Goal: Navigation & Orientation: Go to known website

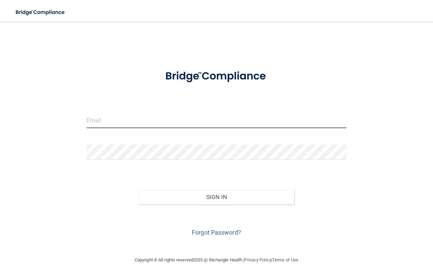
click at [122, 119] on input "email" at bounding box center [217, 120] width 260 height 15
click at [101, 121] on input "email" at bounding box center [217, 120] width 260 height 15
type input "[PERSON_NAME][EMAIL_ADDRESS][DOMAIN_NAME]"
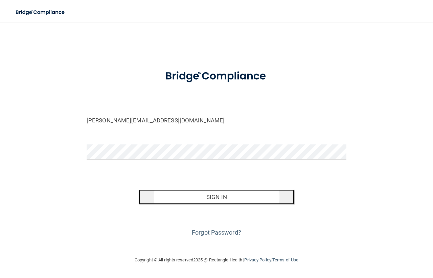
click at [173, 197] on button "Sign In" at bounding box center [217, 196] width 156 height 15
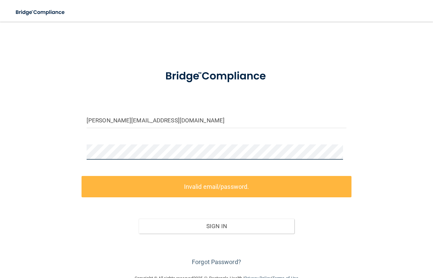
click at [72, 155] on div "[PERSON_NAME][EMAIL_ADDRESS][DOMAIN_NAME] Invalid email/password. You don't hav…" at bounding box center [217, 147] width 406 height 239
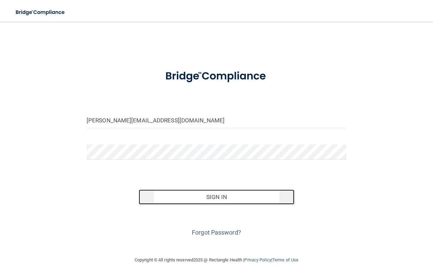
click at [157, 197] on button "Sign In" at bounding box center [217, 196] width 156 height 15
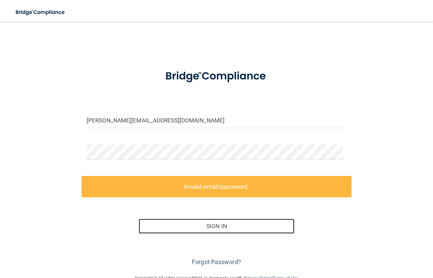
scroll to position [16, 0]
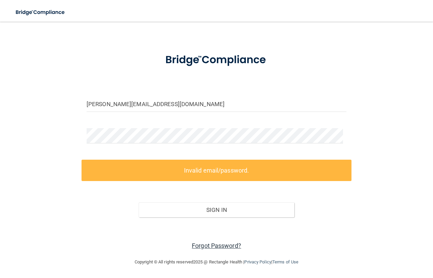
click at [226, 243] on link "Forgot Password?" at bounding box center [216, 245] width 49 height 7
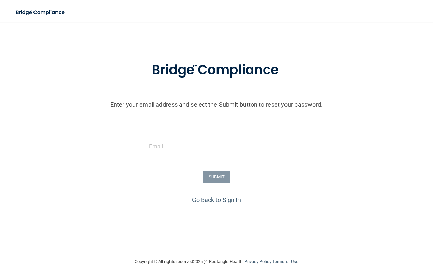
scroll to position [10, 0]
click at [173, 147] on input "email" at bounding box center [216, 146] width 135 height 15
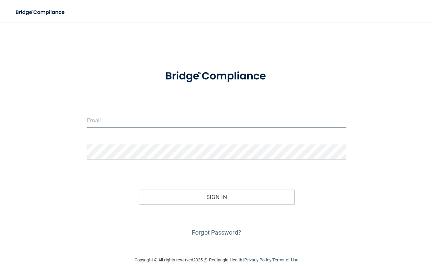
click at [119, 120] on input "email" at bounding box center [217, 120] width 260 height 15
type input "[PERSON_NAME][EMAIL_ADDRESS][DOMAIN_NAME]"
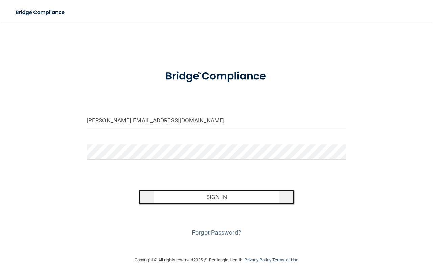
click at [231, 196] on button "Sign In" at bounding box center [217, 196] width 156 height 15
